Goal: Task Accomplishment & Management: Manage account settings

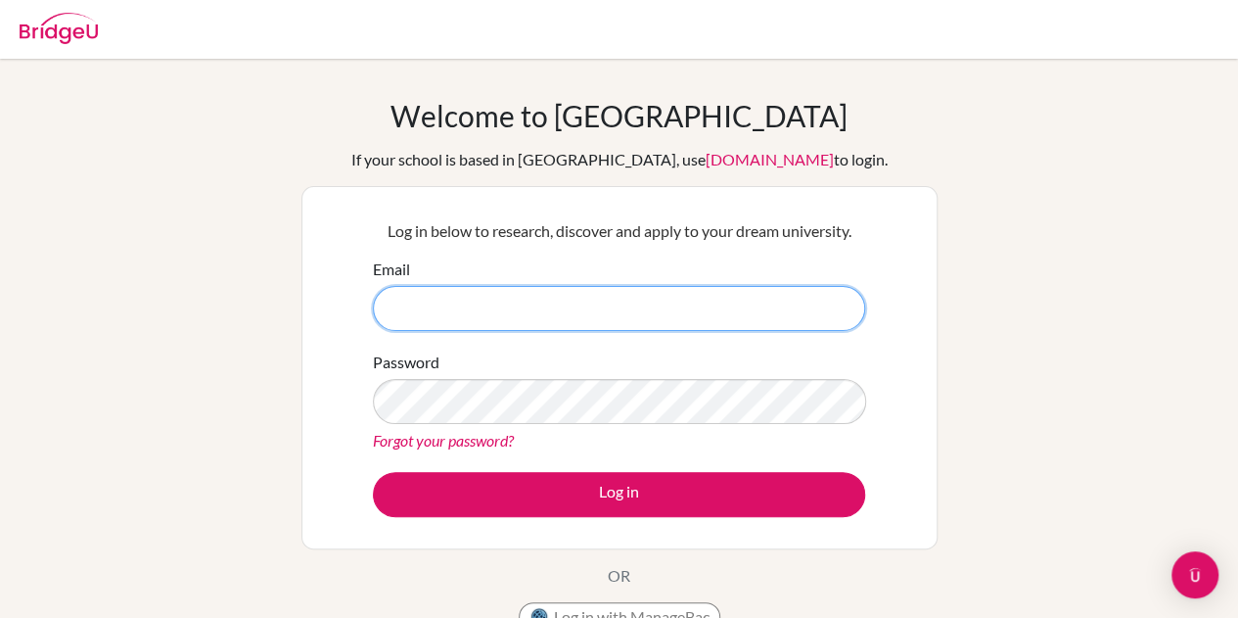
click at [637, 295] on input "Email" at bounding box center [619, 308] width 492 height 45
type input "lily.batsaikhan@gmail.com"
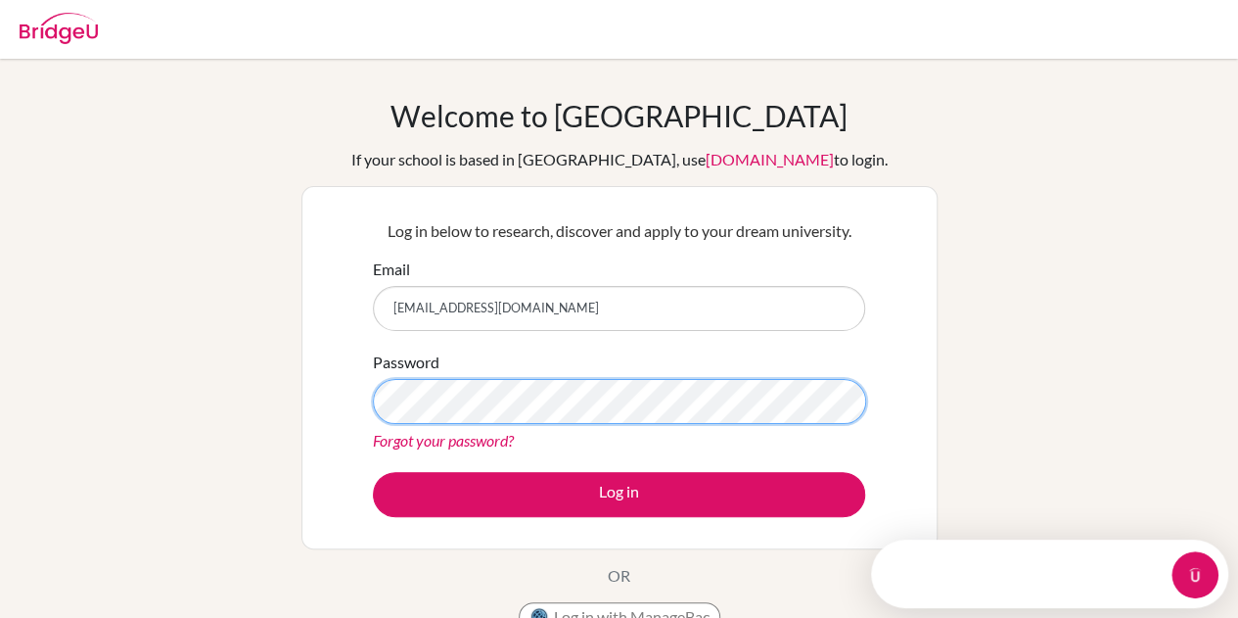
click at [373, 472] on button "Log in" at bounding box center [619, 494] width 492 height 45
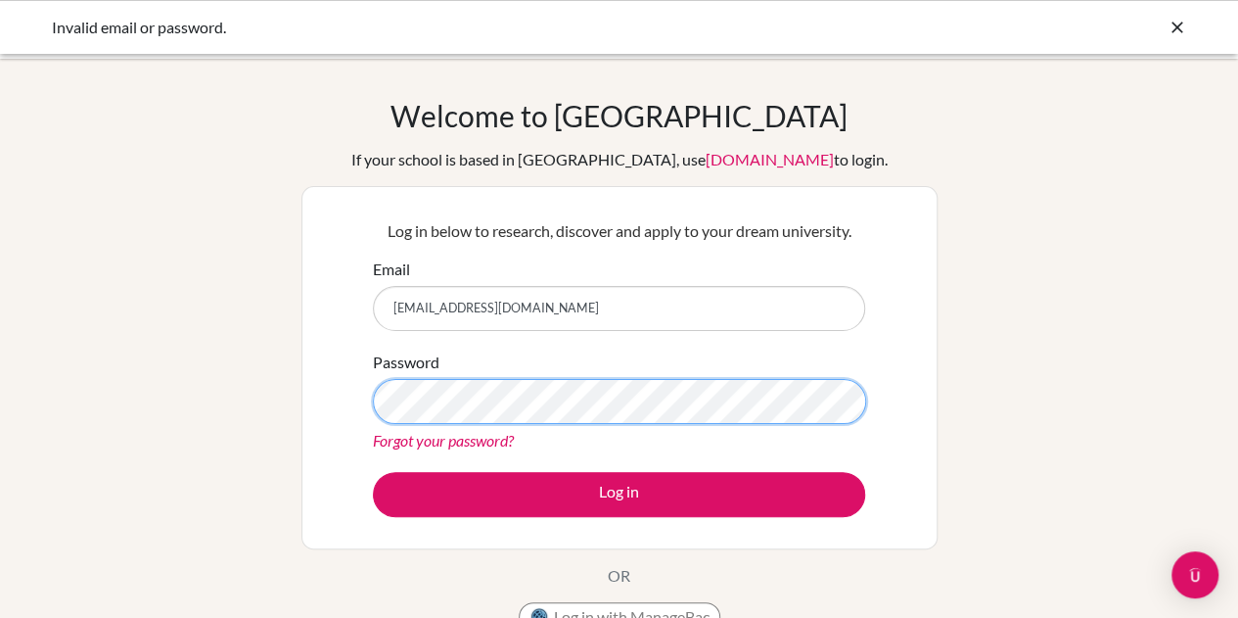
click at [373, 472] on button "Log in" at bounding box center [619, 494] width 492 height 45
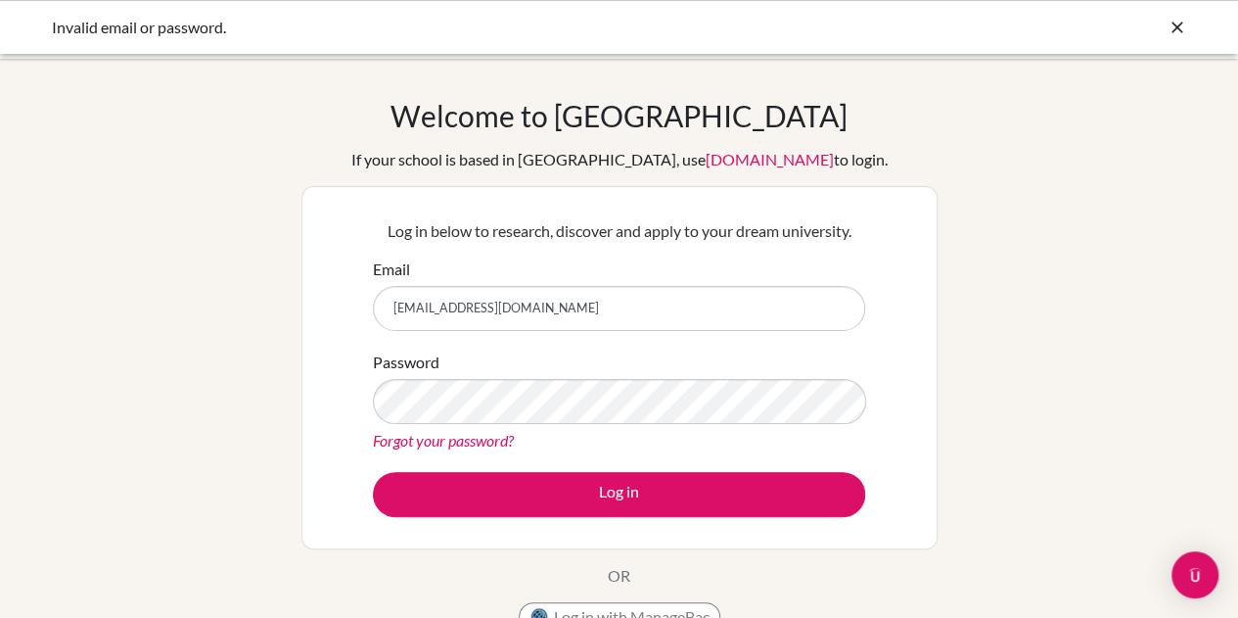
click at [1175, 3] on div "Invalid email or password." at bounding box center [619, 27] width 1238 height 54
click at [1177, 30] on icon at bounding box center [1178, 28] width 20 height 20
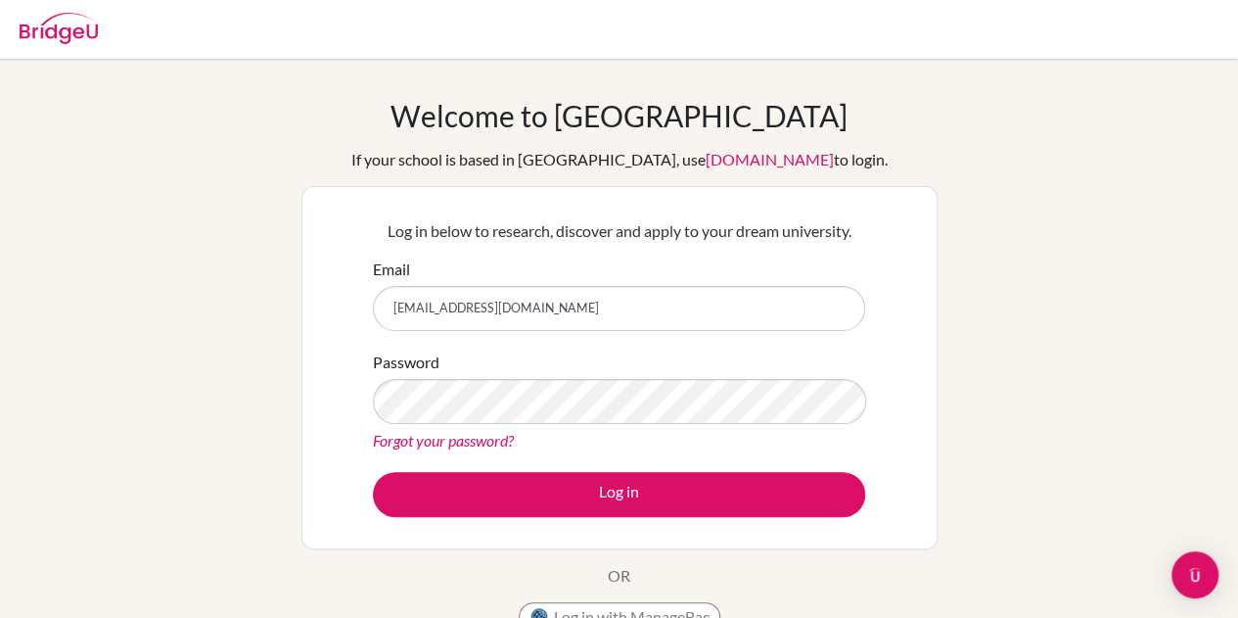
click at [70, 34] on img at bounding box center [59, 28] width 78 height 31
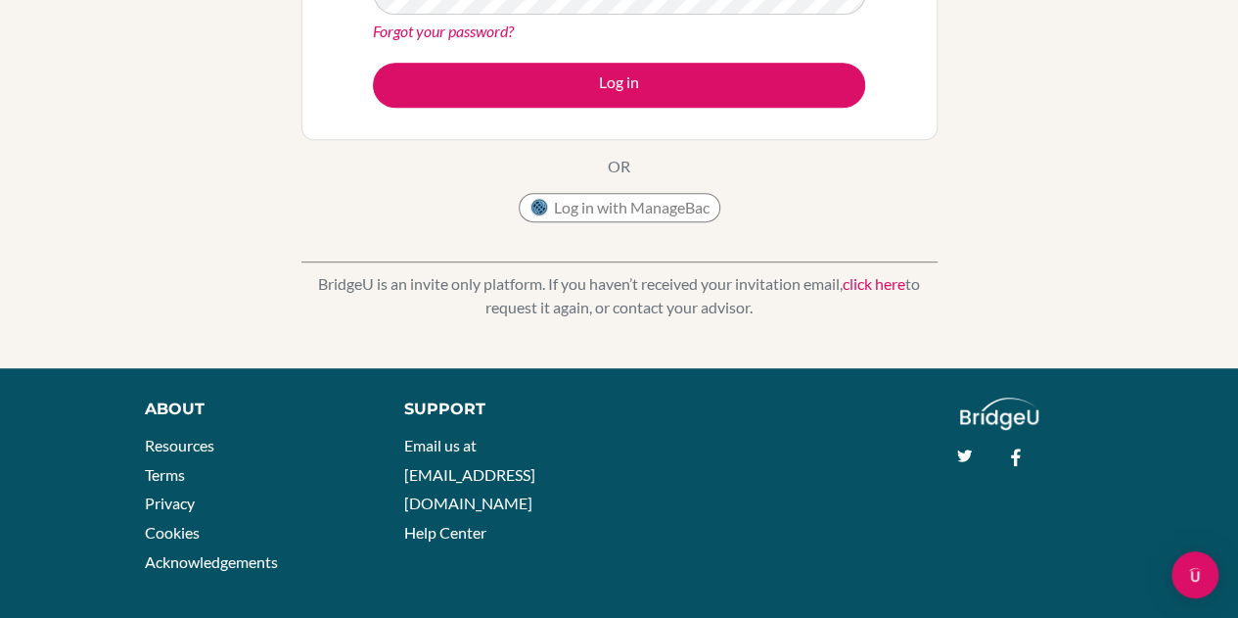
scroll to position [415, 0]
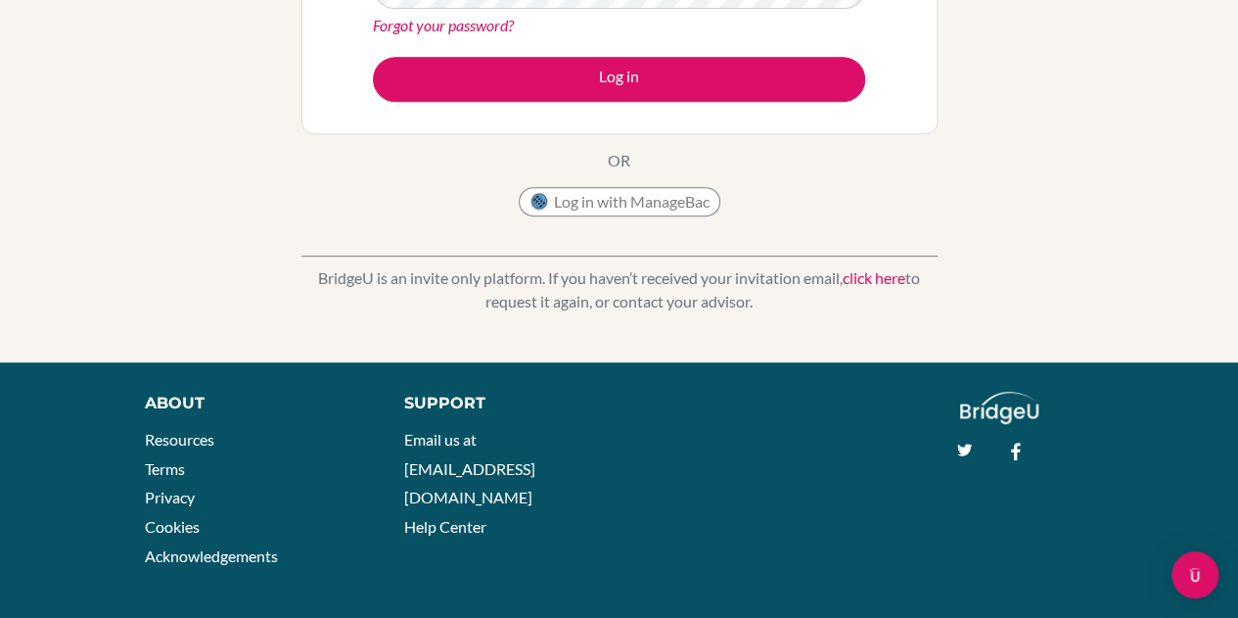
click at [873, 276] on link "click here" at bounding box center [874, 277] width 63 height 19
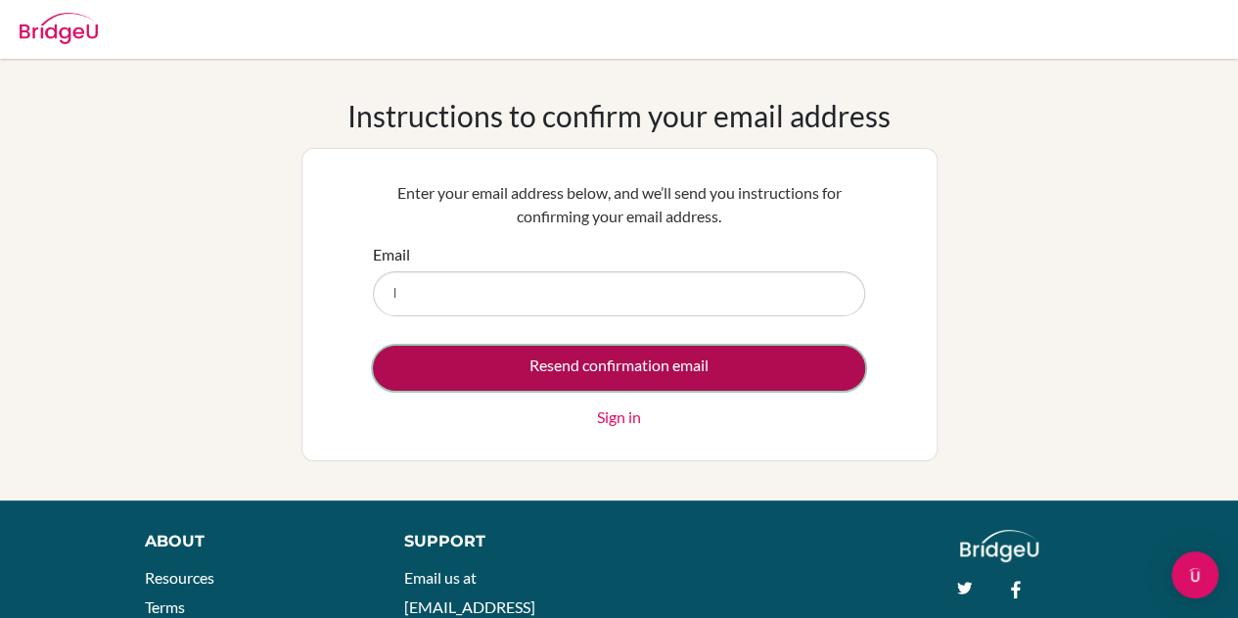
click at [695, 379] on input "Resend confirmation email" at bounding box center [619, 368] width 492 height 45
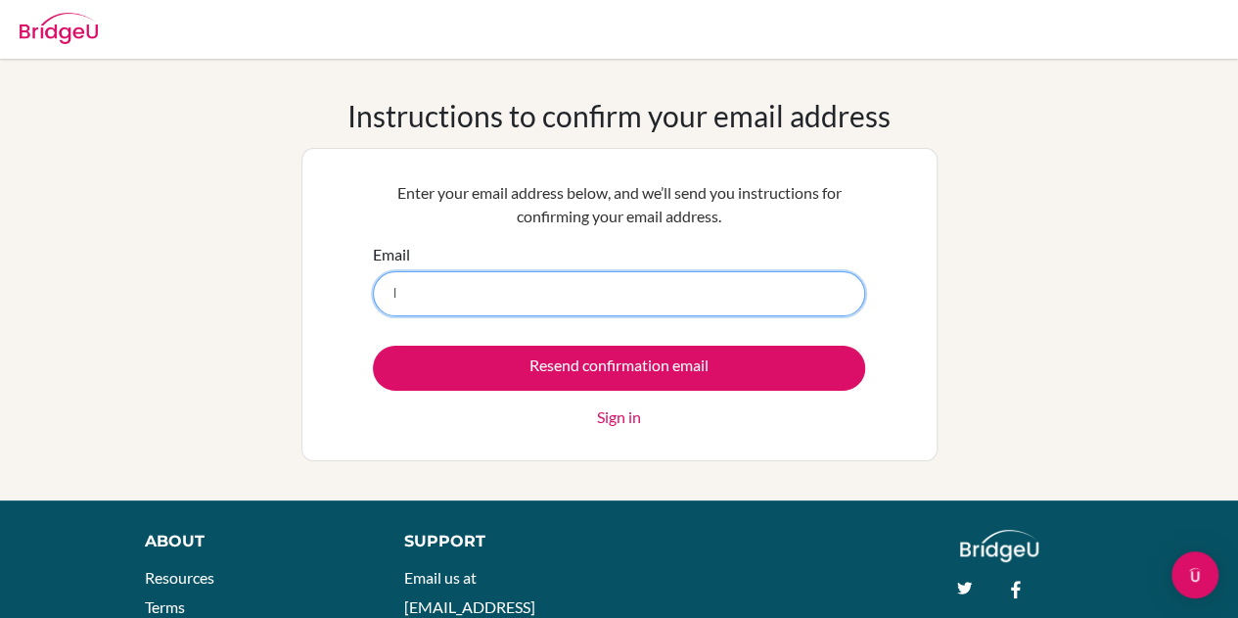
click at [666, 291] on input "l" at bounding box center [619, 293] width 492 height 45
type input "lily.batsaikhan@gmail.com"
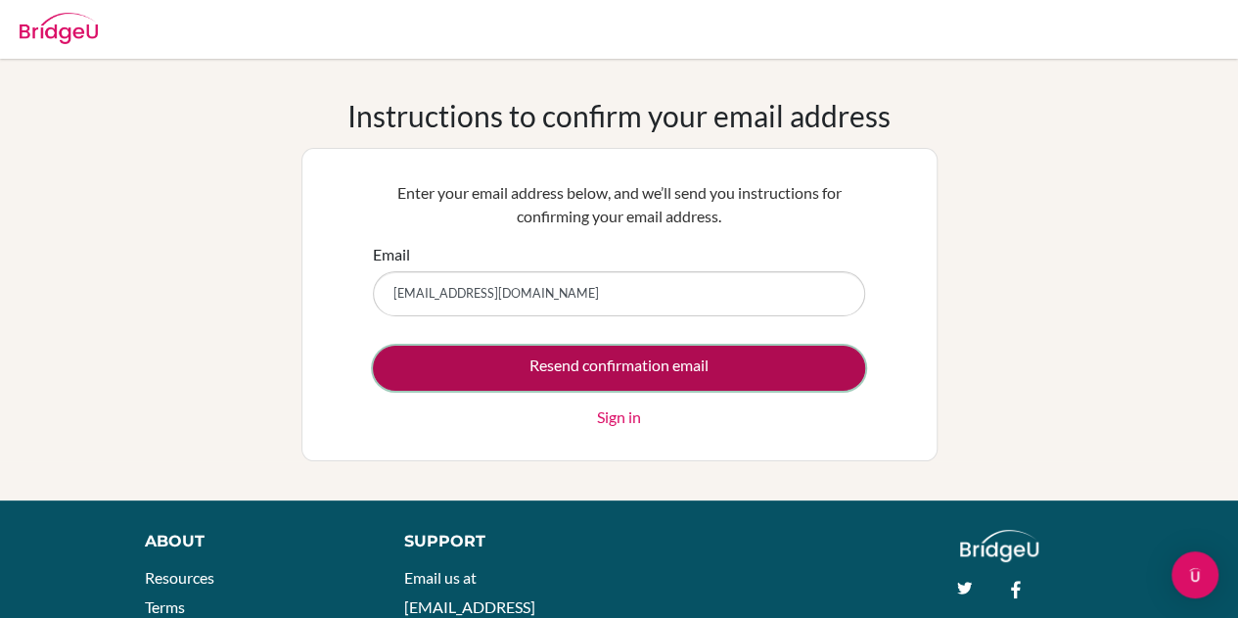
click at [649, 373] on input "Resend confirmation email" at bounding box center [619, 368] width 492 height 45
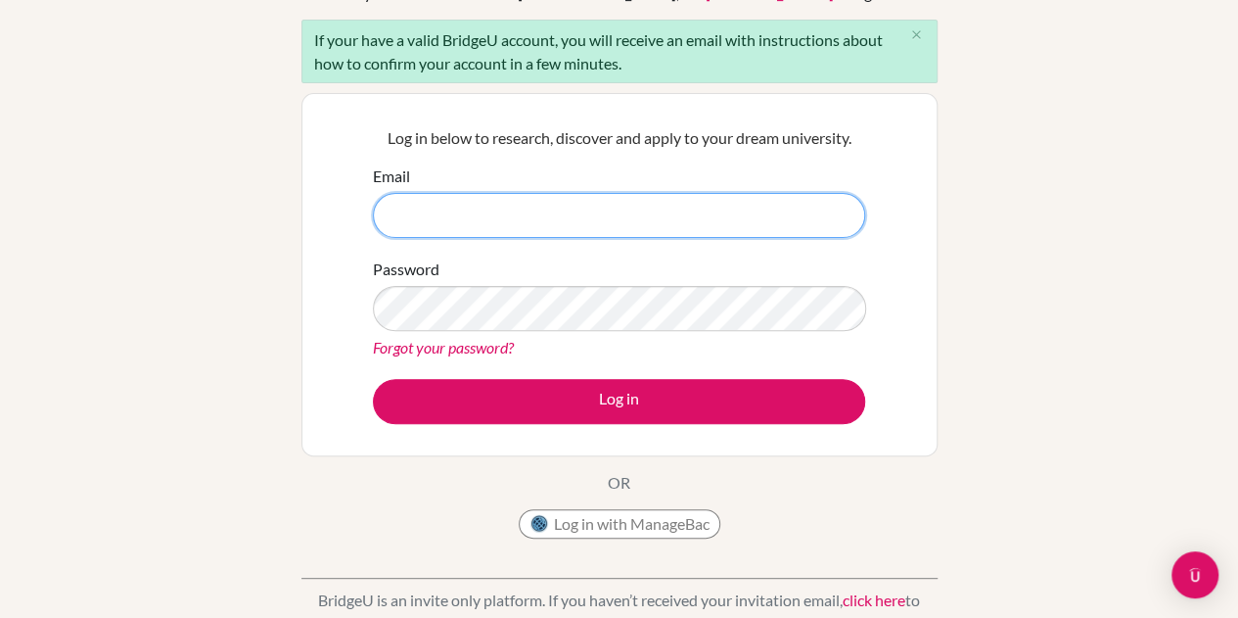
scroll to position [349, 0]
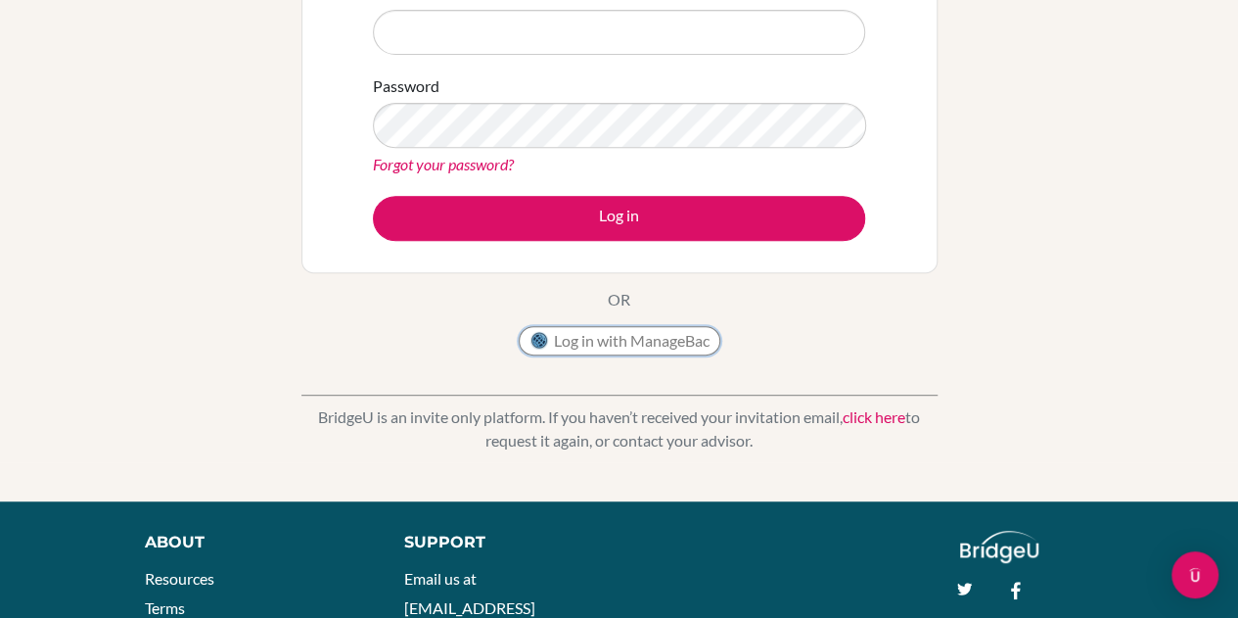
click at [656, 336] on button "Log in with ManageBac" at bounding box center [620, 340] width 202 height 29
